Goal: Task Accomplishment & Management: Manage account settings

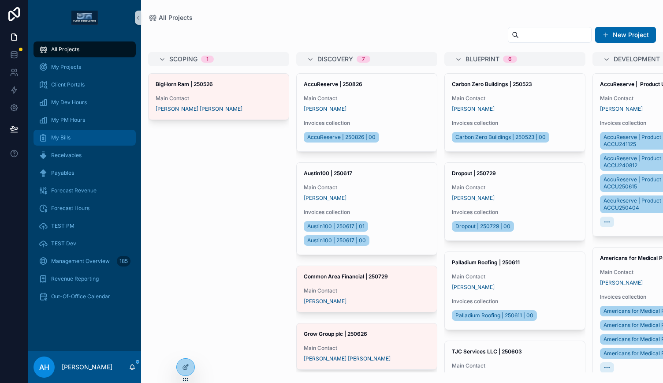
click at [63, 134] on span "My Bills" at bounding box center [60, 137] width 19 height 7
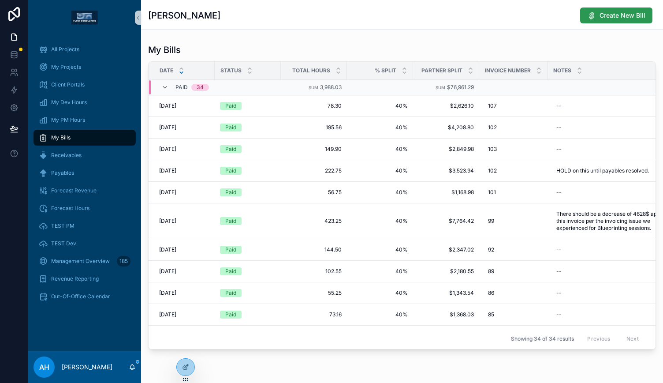
click at [616, 17] on span "Create New Bill" at bounding box center [623, 15] width 46 height 9
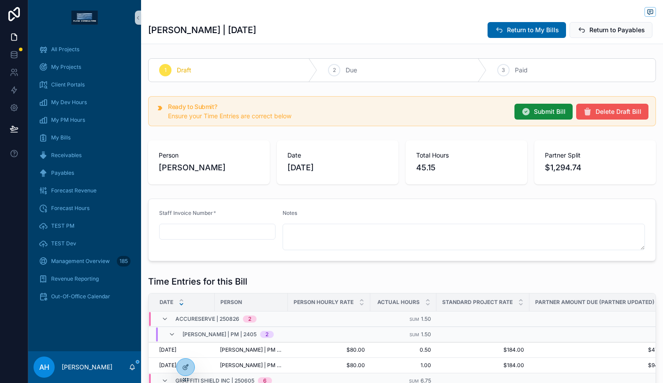
click at [605, 109] on span "Delete Draft Bill" at bounding box center [619, 111] width 46 height 9
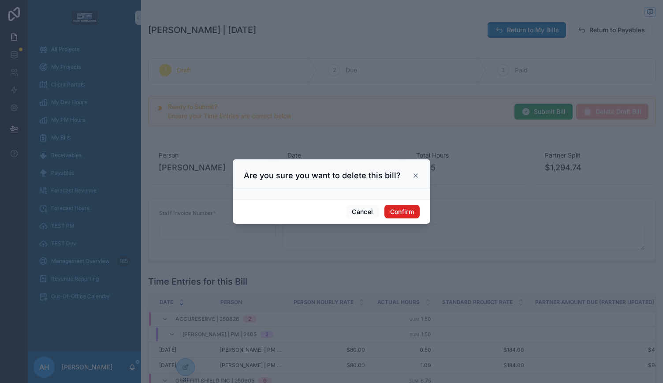
click at [408, 209] on button "Confirm" at bounding box center [401, 212] width 35 height 14
